Goal: Navigation & Orientation: Find specific page/section

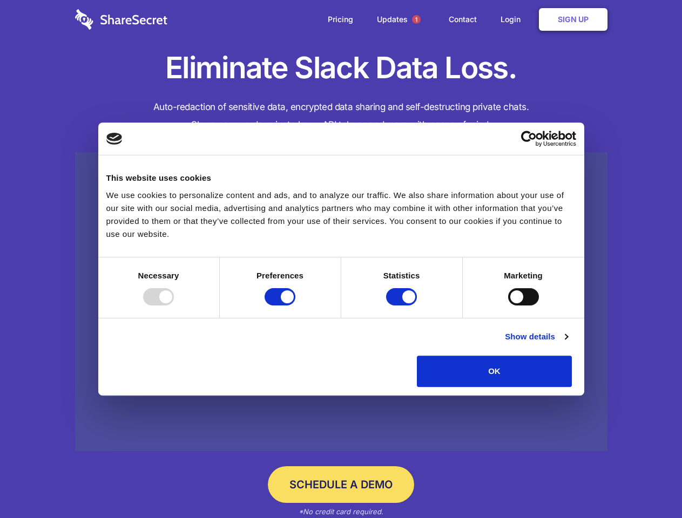
click at [174, 305] on div at bounding box center [158, 296] width 31 height 17
click at [295, 305] on input "Preferences" at bounding box center [279, 296] width 31 height 17
checkbox input "false"
click at [403, 305] on input "Statistics" at bounding box center [401, 296] width 31 height 17
checkbox input "false"
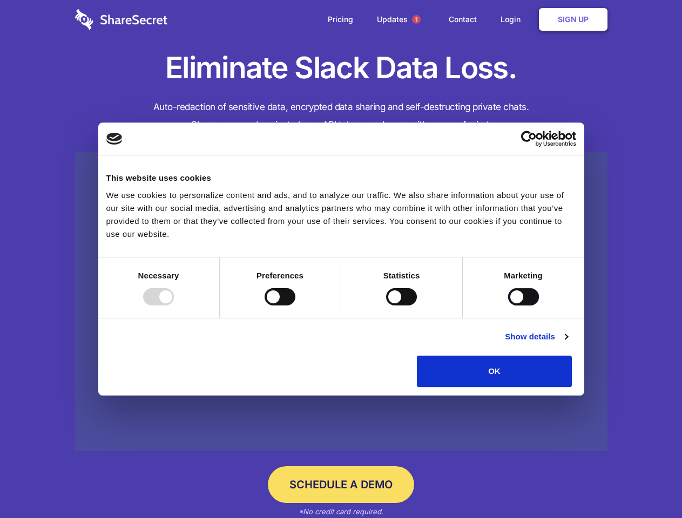
click at [508, 305] on input "Marketing" at bounding box center [523, 296] width 31 height 17
checkbox input "true"
click at [567, 343] on link "Show details" at bounding box center [536, 336] width 63 height 13
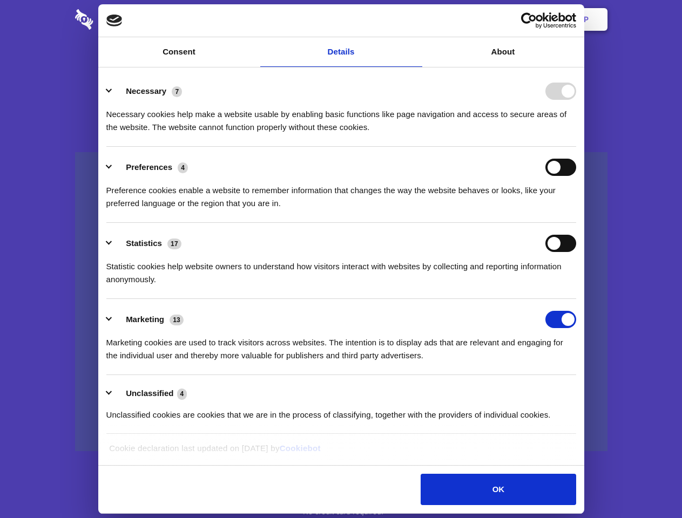
click at [576, 147] on li "Necessary 7 Necessary cookies help make a website usable by enabling basic func…" at bounding box center [341, 109] width 470 height 76
click at [416, 19] on span "1" at bounding box center [416, 19] width 9 height 9
